Goal: Information Seeking & Learning: Learn about a topic

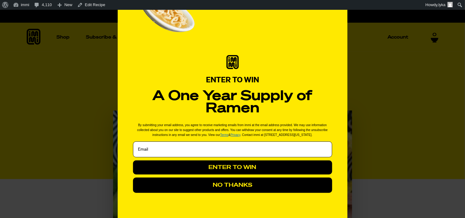
click at [270, 185] on button "NO THANKS" at bounding box center [232, 185] width 199 height 15
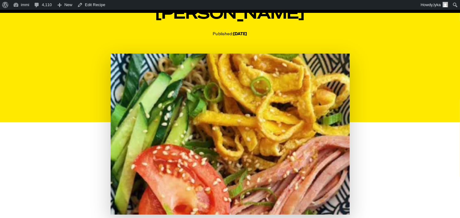
scroll to position [136, 0]
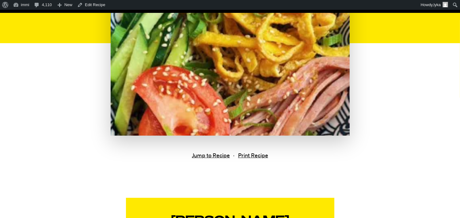
click at [279, 72] on img at bounding box center [230, 55] width 239 height 161
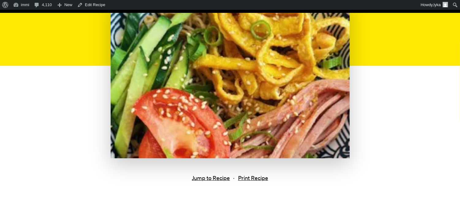
scroll to position [102, 0]
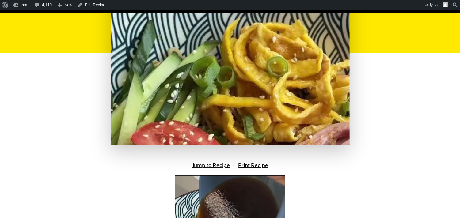
scroll to position [136, 0]
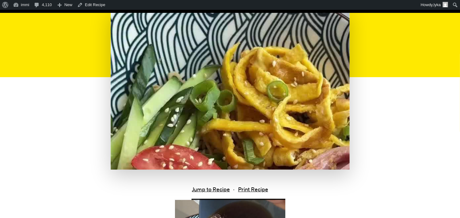
click at [281, 83] on img at bounding box center [230, 89] width 239 height 161
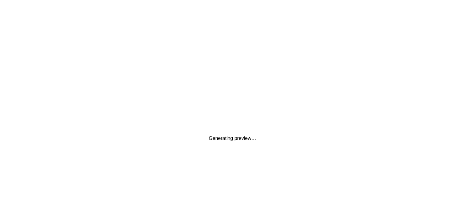
scroll to position [0, 0]
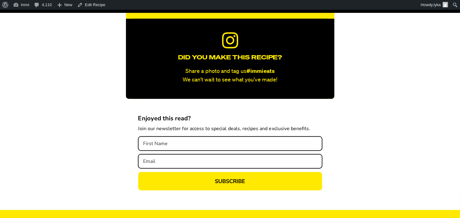
scroll to position [1124, 0]
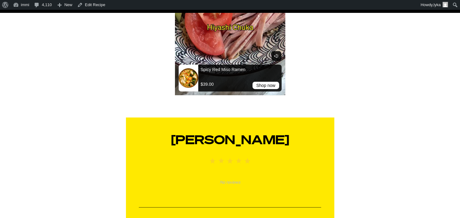
scroll to position [265, 0]
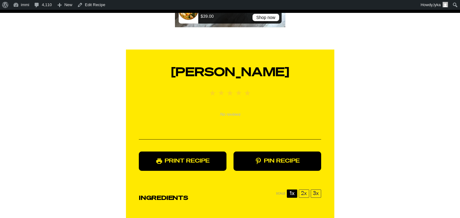
click at [370, 130] on article "Hiyashi Chuka Published: September 2, 2025 | Last Updated: September 2, 2025 Ju…" at bounding box center [230, 188] width 460 height 1213
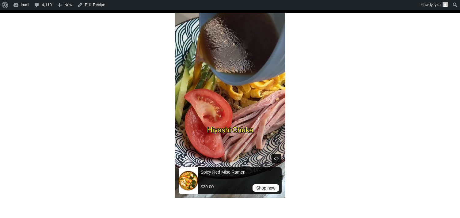
scroll to position [299, 0]
drag, startPoint x: 356, startPoint y: 82, endPoint x: 355, endPoint y: 85, distance: 3.4
